Goal: Information Seeking & Learning: Learn about a topic

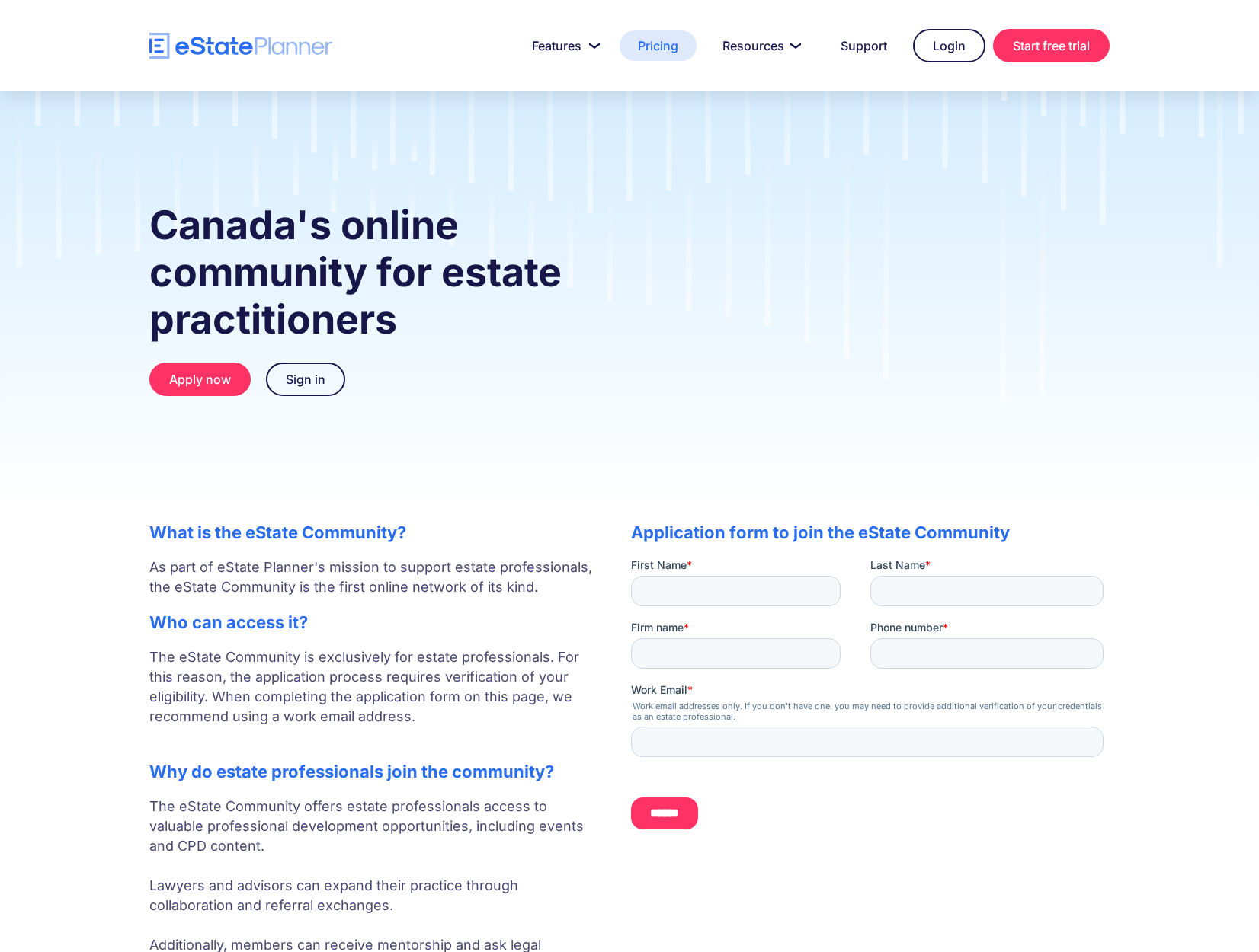
click at [653, 53] on link "Pricing" at bounding box center [658, 45] width 77 height 31
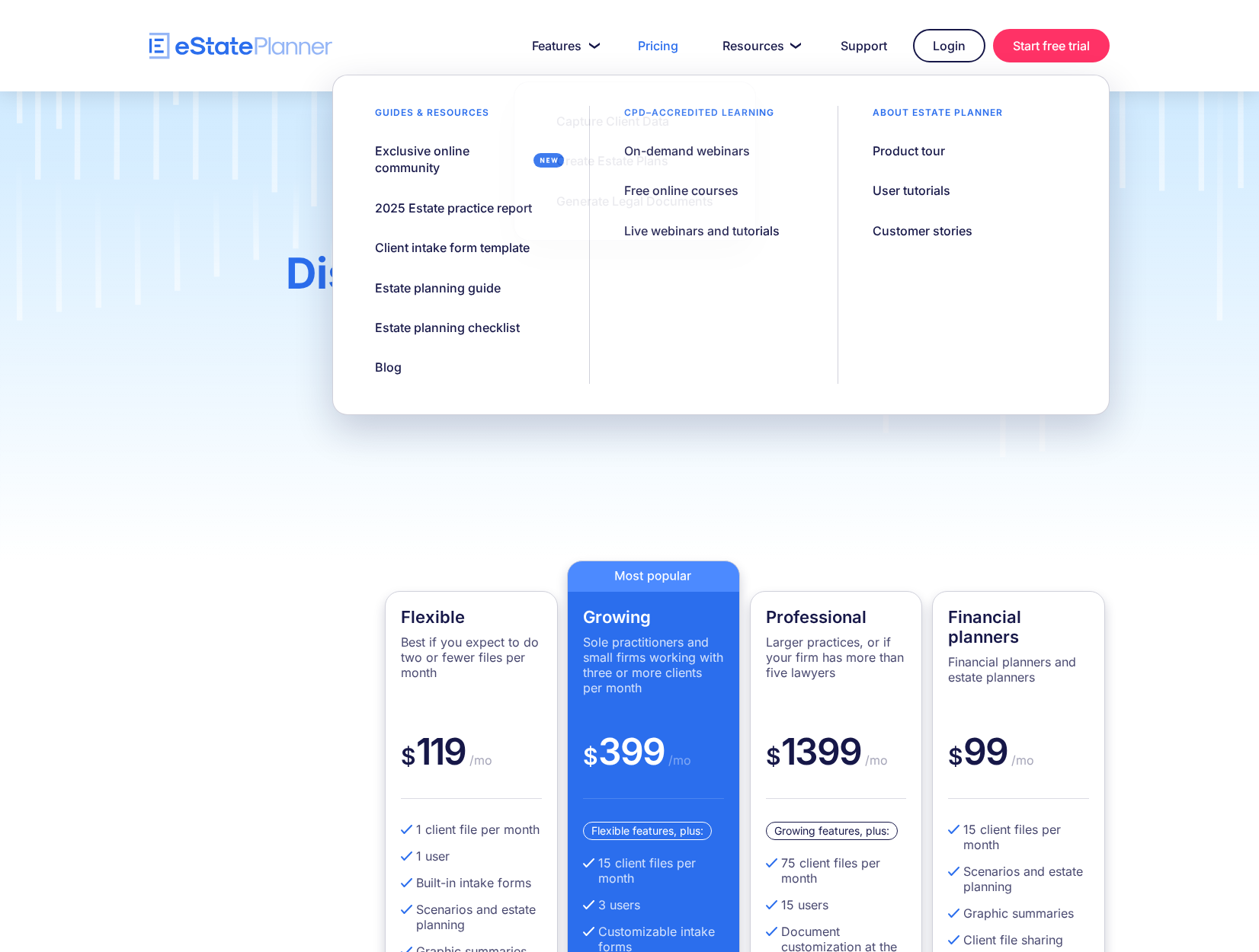
click at [257, 69] on div at bounding box center [629, 45] width 1259 height 92
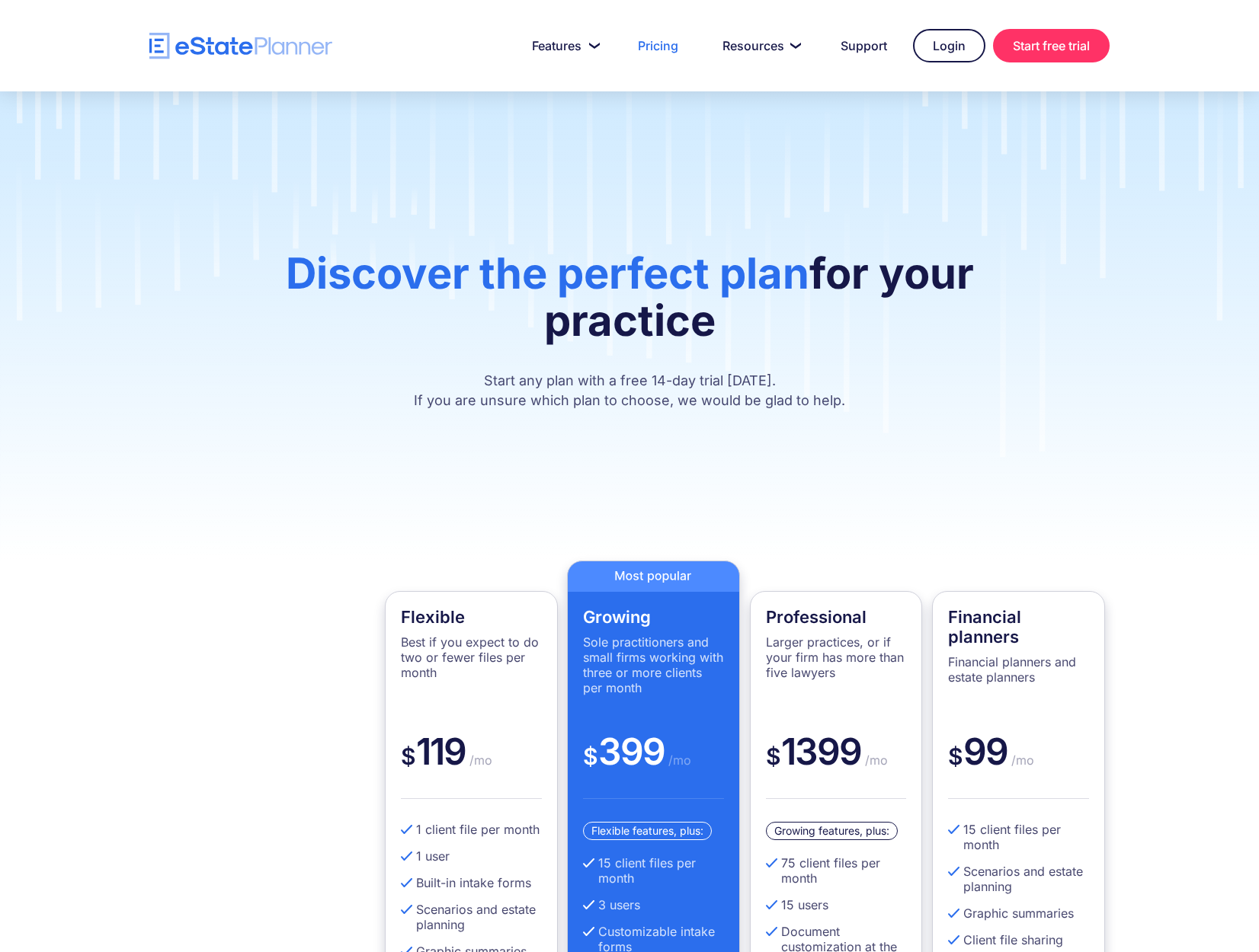
click at [258, 36] on img "home" at bounding box center [241, 46] width 183 height 27
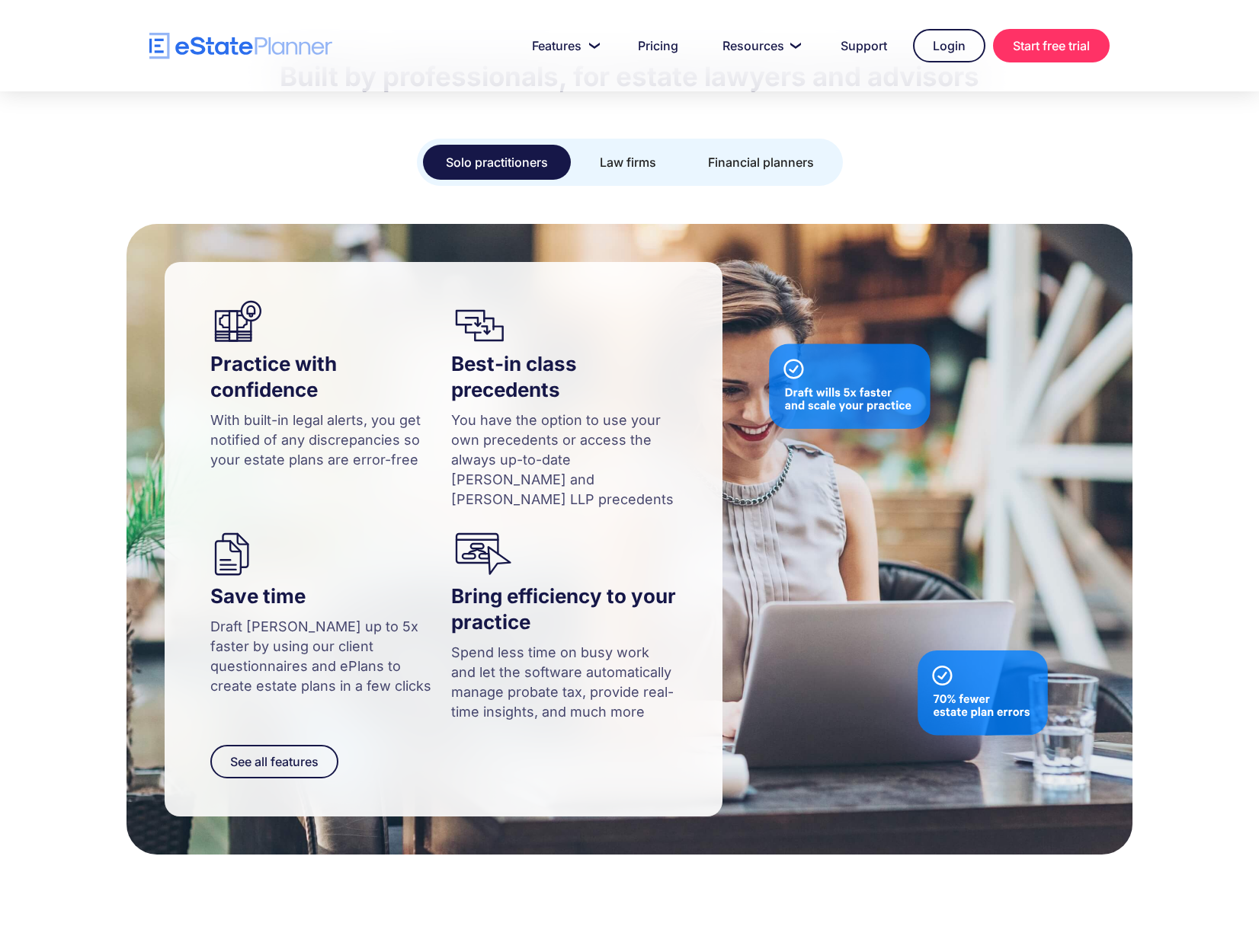
scroll to position [1327, 0]
